Goal: Find specific page/section: Find specific page/section

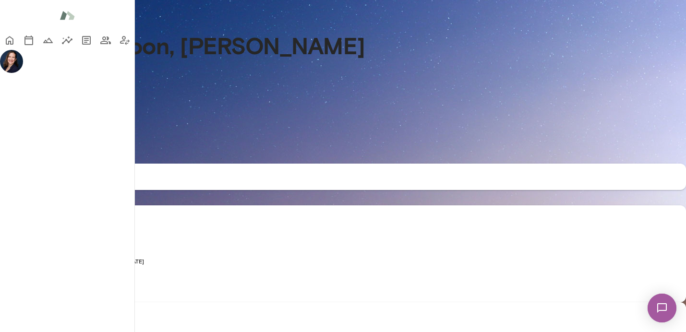
scroll to position [352, 0]
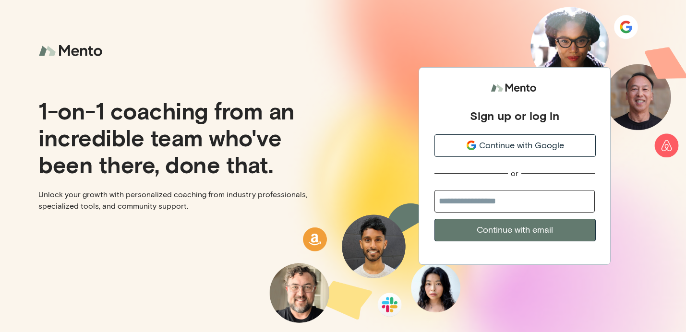
click at [565, 228] on button "Continue with email" at bounding box center [515, 230] width 161 height 23
click at [554, 141] on span "Continue with Google" at bounding box center [521, 145] width 85 height 13
